Goal: Task Accomplishment & Management: Use online tool/utility

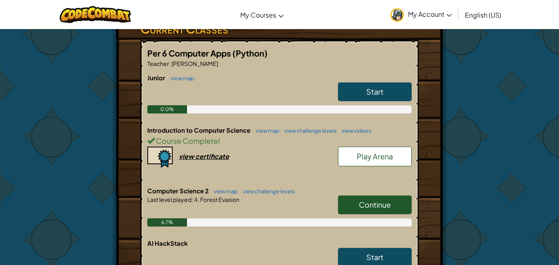
scroll to position [182, 0]
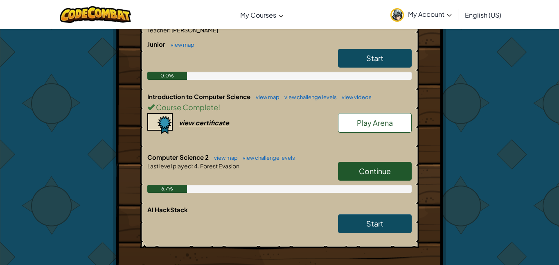
click at [404, 173] on link "Continue" at bounding box center [375, 171] width 74 height 19
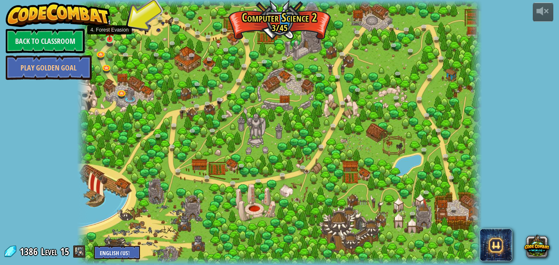
click at [113, 36] on img at bounding box center [109, 29] width 9 height 22
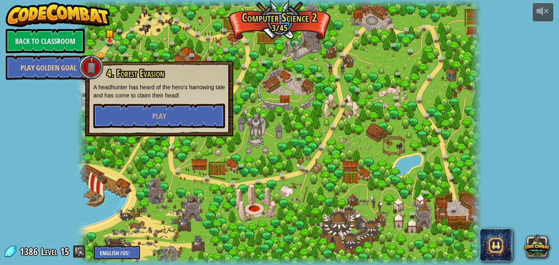
click at [136, 128] on div "4. Forest Evasion A headhunter has heard of the hero's harrowing tale and has c…" at bounding box center [159, 98] width 148 height 75
click at [134, 123] on button "Play" at bounding box center [159, 116] width 132 height 25
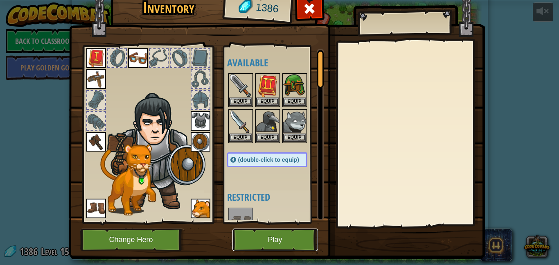
click at [256, 249] on button "Play" at bounding box center [275, 239] width 86 height 23
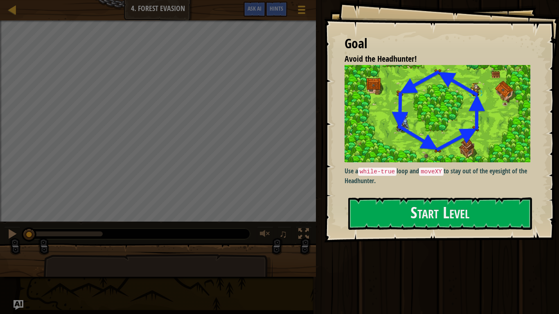
click at [417, 236] on div "Goal Avoid the Headhunter! Use a while-true loop and moveXY to stay out of the …" at bounding box center [441, 121] width 235 height 243
click at [412, 223] on button "Start Level" at bounding box center [440, 214] width 184 height 32
